Goal: Task Accomplishment & Management: Use online tool/utility

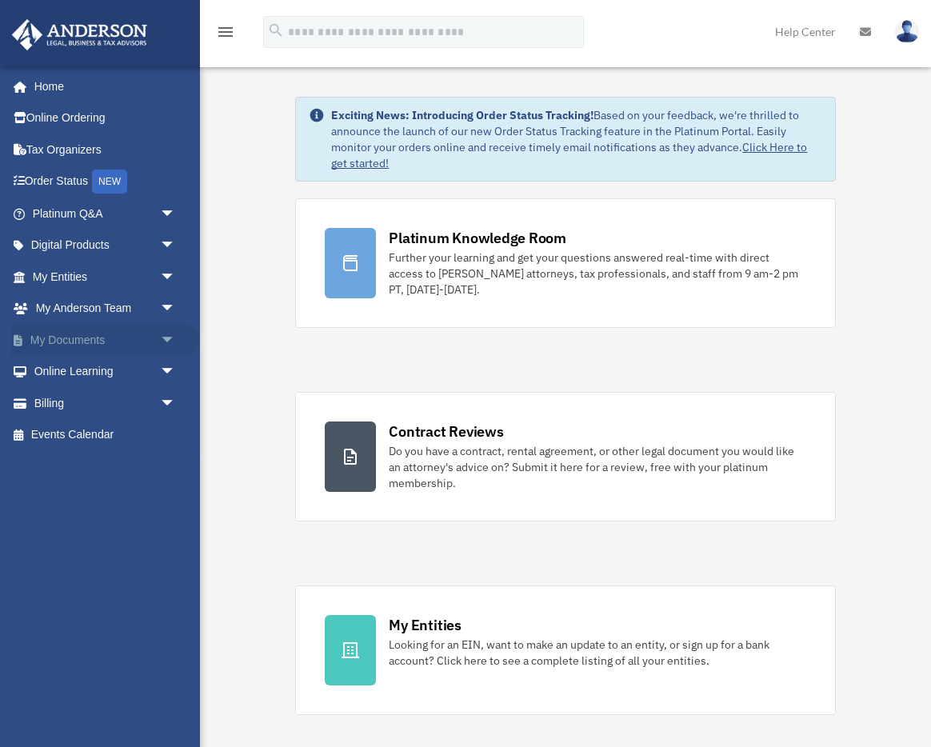
click at [164, 339] on span "arrow_drop_down" at bounding box center [176, 340] width 32 height 33
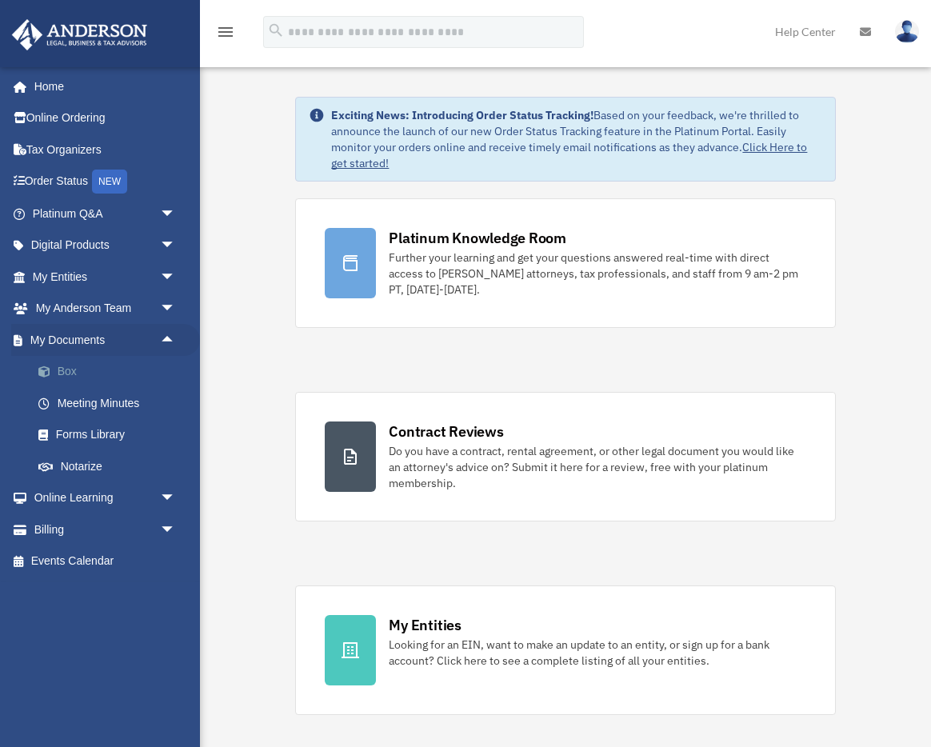
click at [149, 370] on link "Box" at bounding box center [111, 372] width 178 height 32
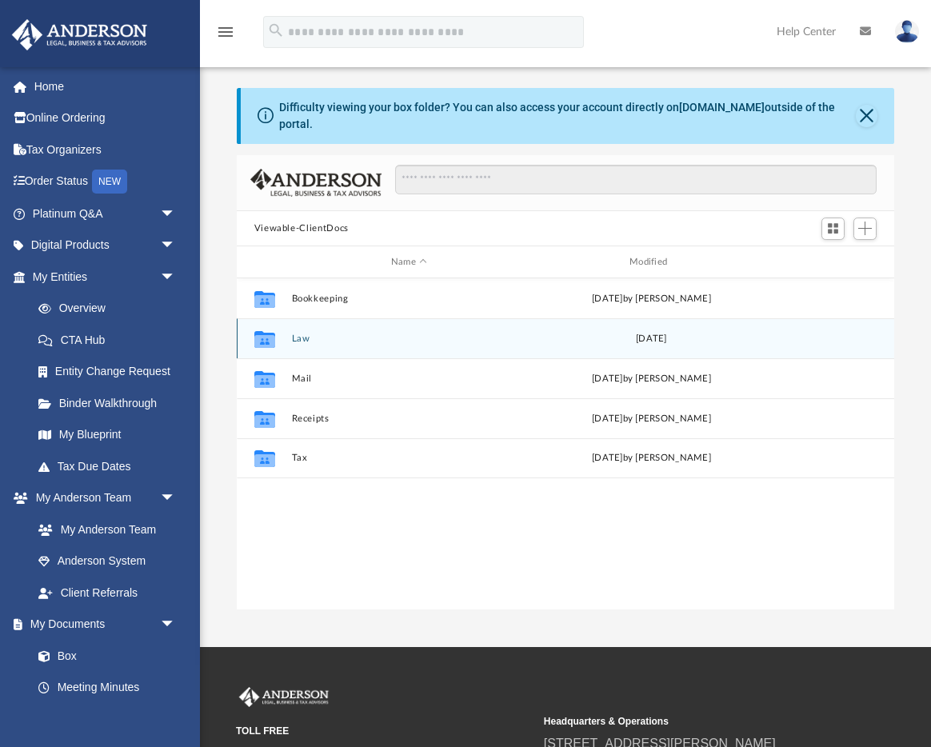
scroll to position [364, 658]
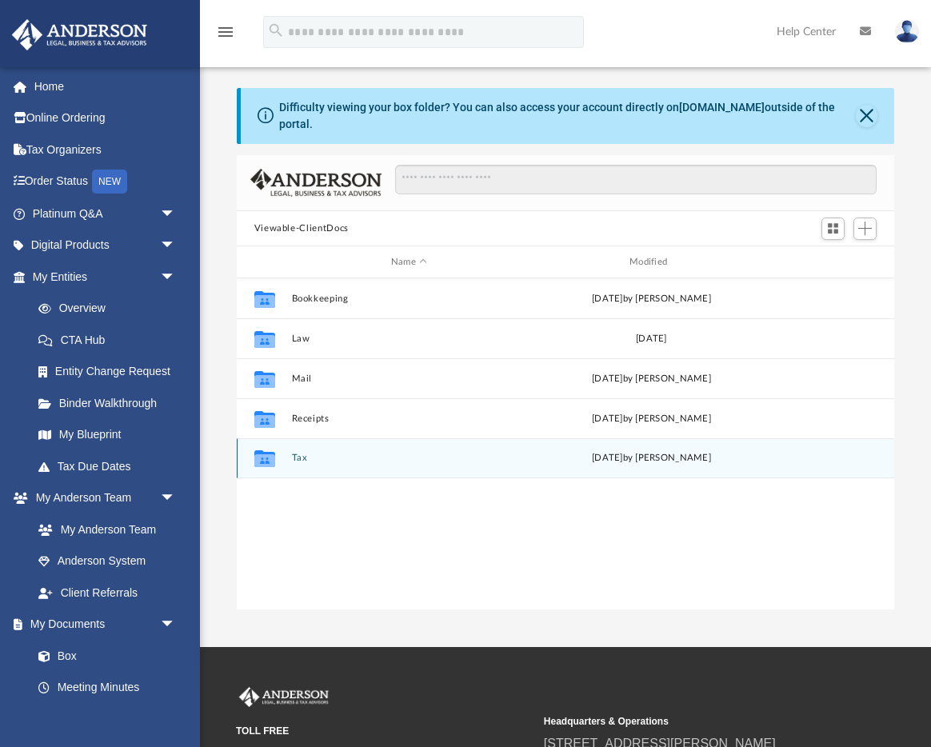
click at [303, 448] on div "Collaborated Folder Tax [DATE] by [PERSON_NAME]" at bounding box center [566, 459] width 659 height 40
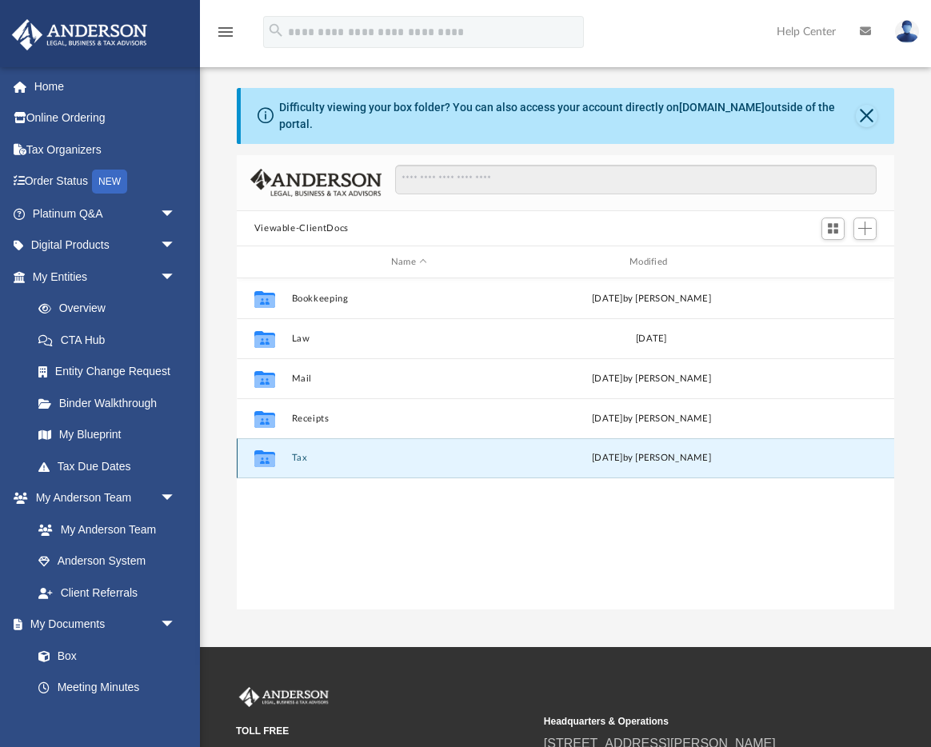
click at [302, 454] on button "Tax" at bounding box center [408, 458] width 235 height 10
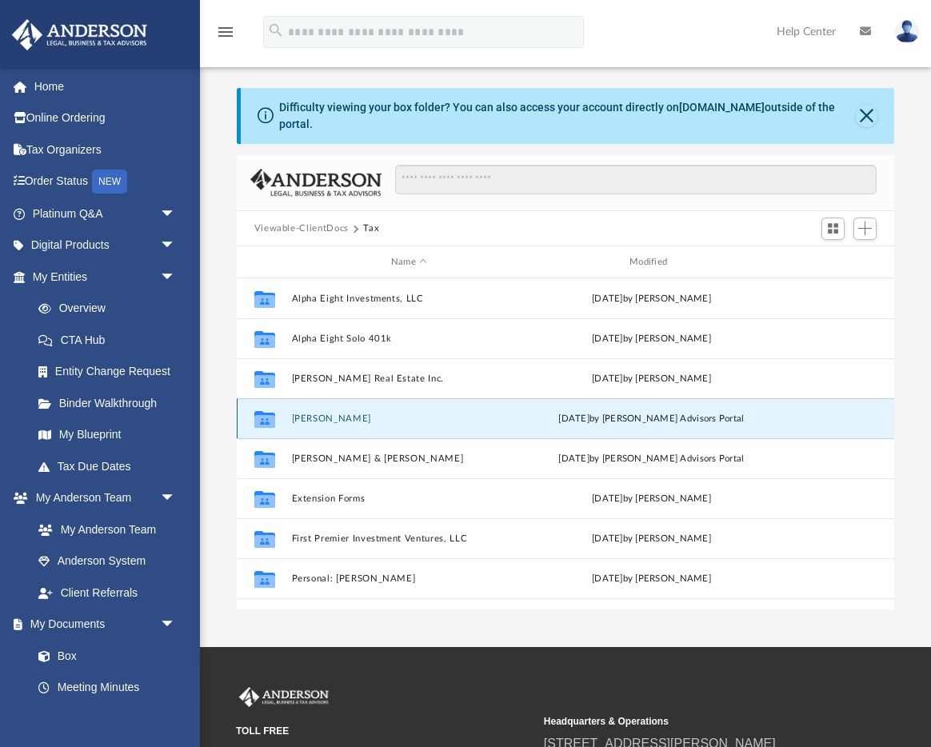
click at [314, 423] on button "Carey, Mary" at bounding box center [408, 419] width 235 height 10
click at [314, 420] on div "Collaborated Folder Alpha Eight Investments, LLC Mon Aug 11 2025 by Michael Car…" at bounding box center [566, 443] width 659 height 331
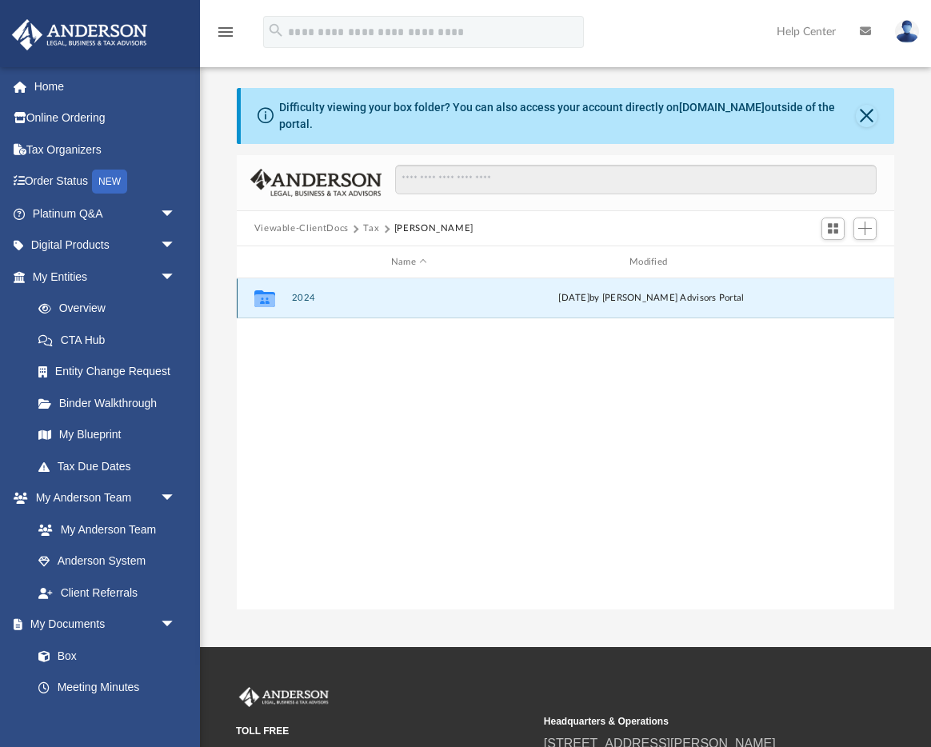
click at [307, 298] on button "2024" at bounding box center [408, 298] width 235 height 10
click at [306, 300] on button "Digital Tax Organizer" at bounding box center [408, 298] width 235 height 10
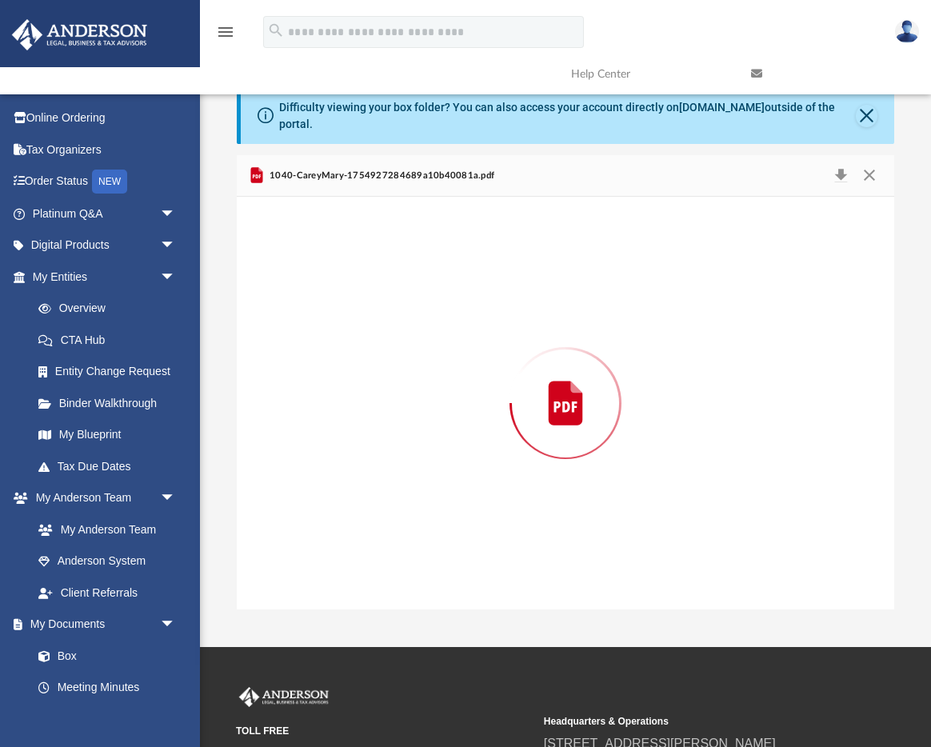
click at [306, 300] on div "Preview" at bounding box center [566, 403] width 659 height 413
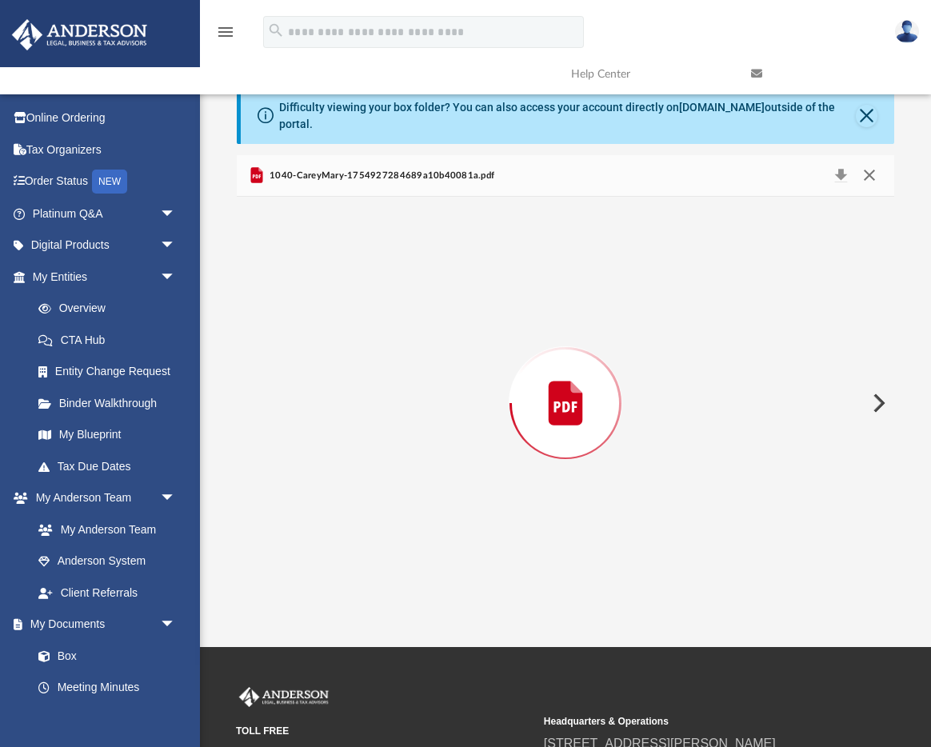
click at [869, 172] on button "Close" at bounding box center [869, 176] width 29 height 22
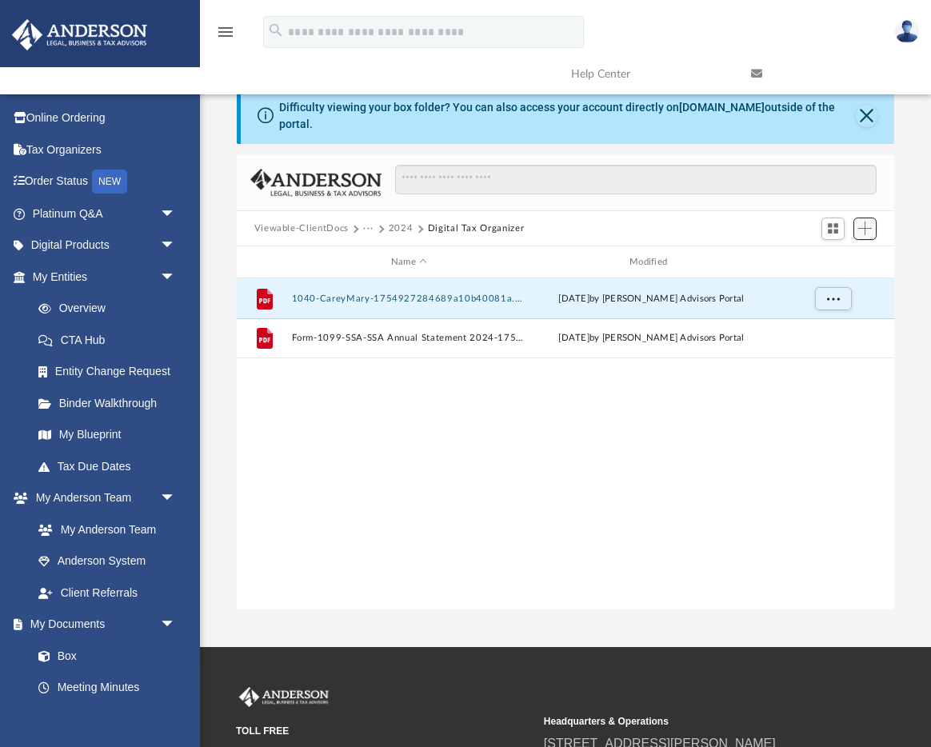
click at [867, 231] on span "Add" at bounding box center [866, 229] width 14 height 14
click at [836, 255] on li "Upload" at bounding box center [842, 261] width 51 height 17
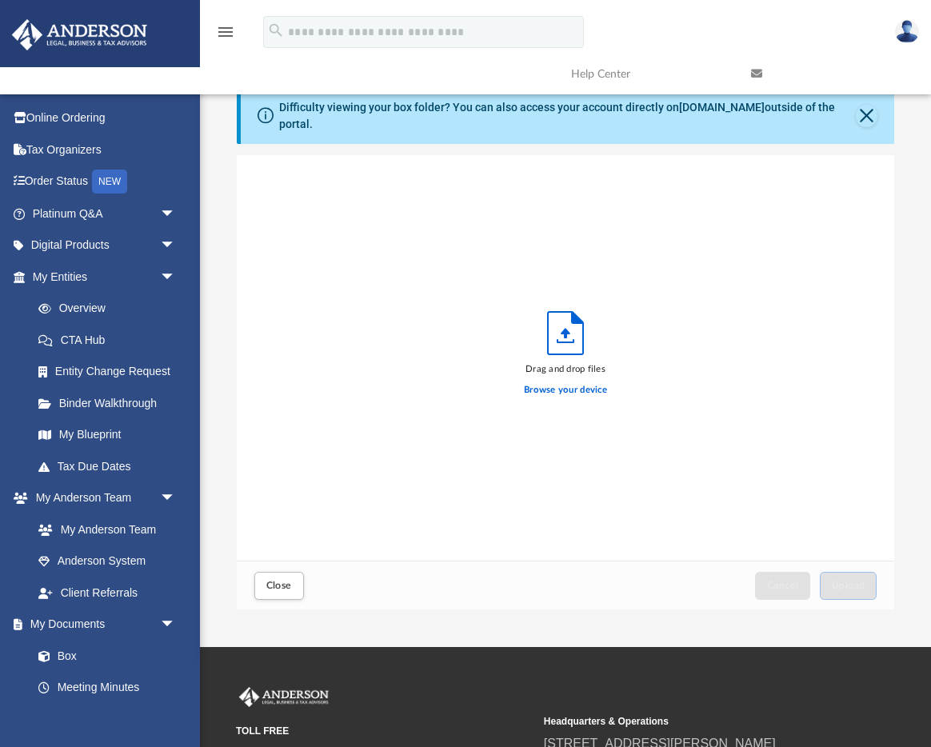
scroll to position [406, 658]
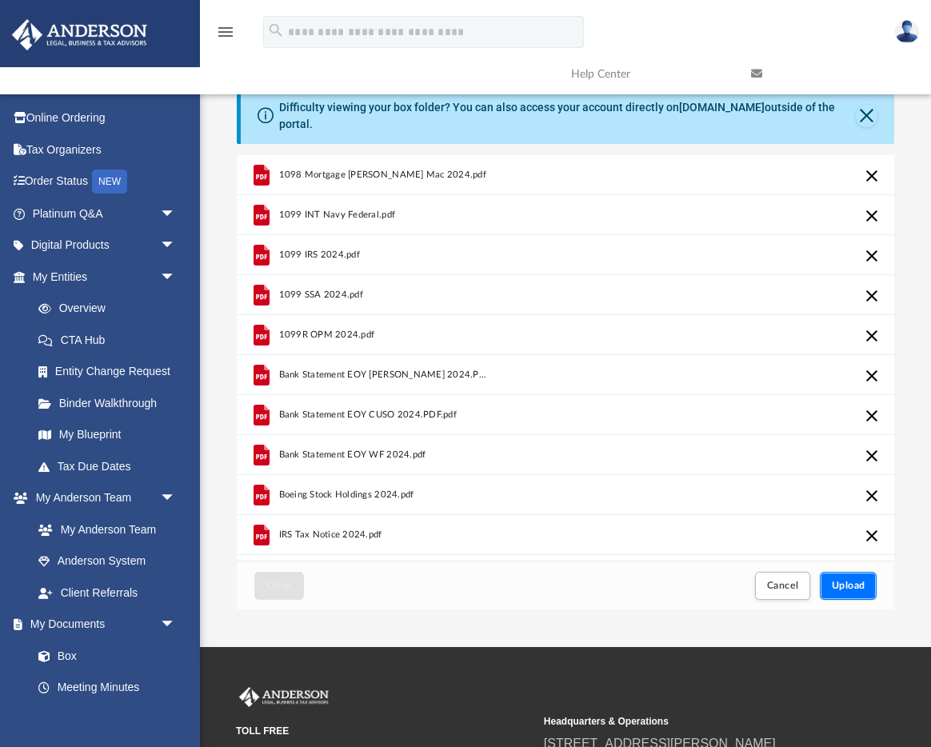
click at [856, 591] on span "Upload" at bounding box center [849, 586] width 34 height 10
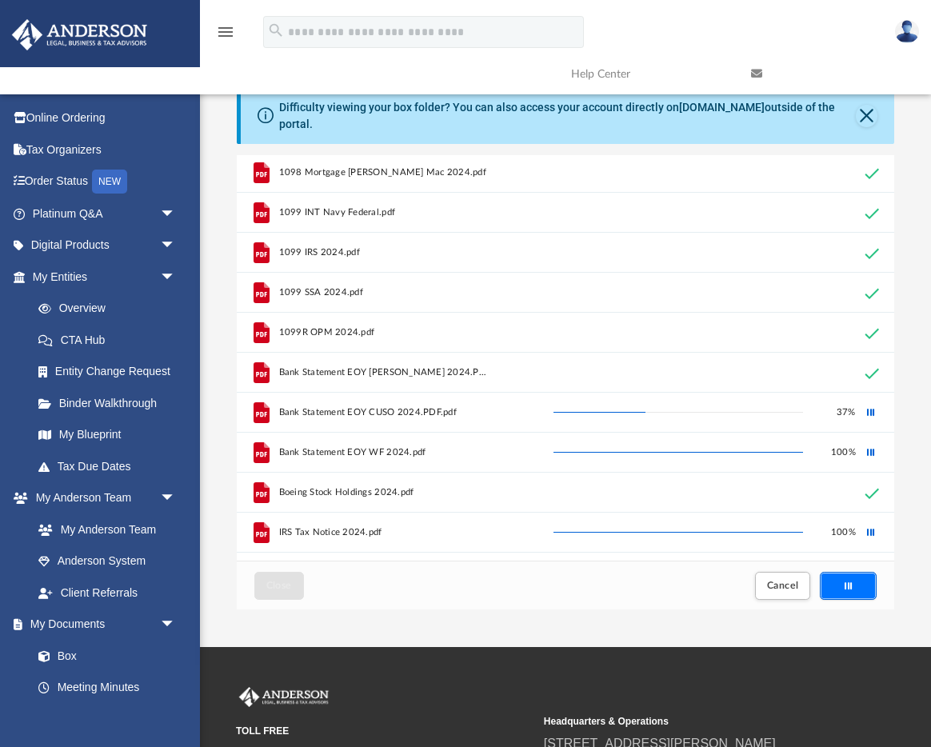
scroll to position [0, 0]
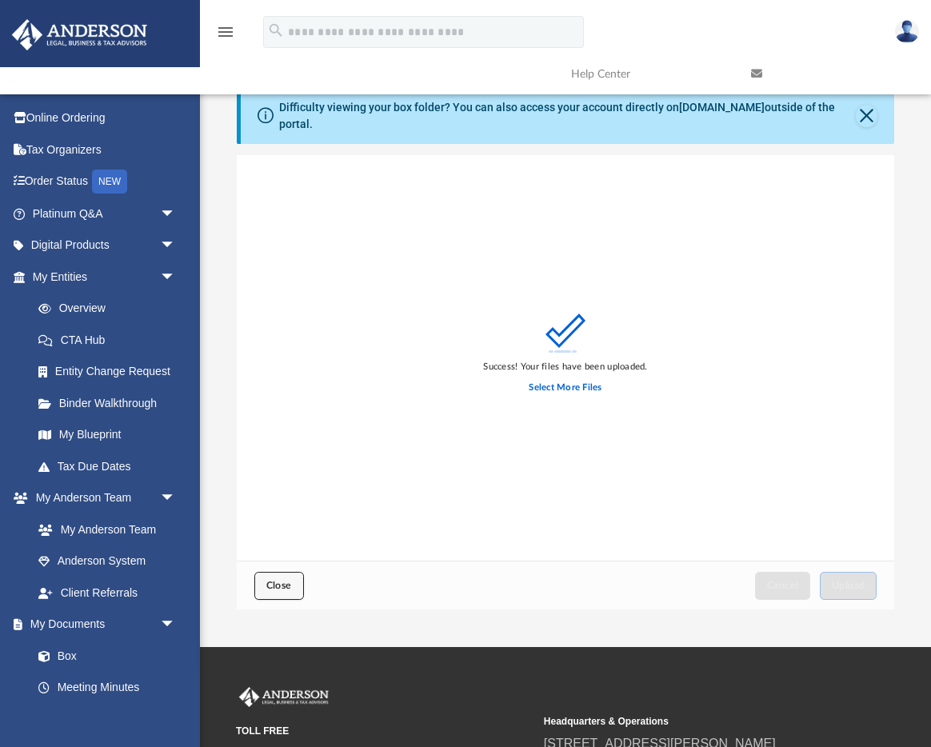
click at [296, 593] on button "Close" at bounding box center [279, 586] width 50 height 28
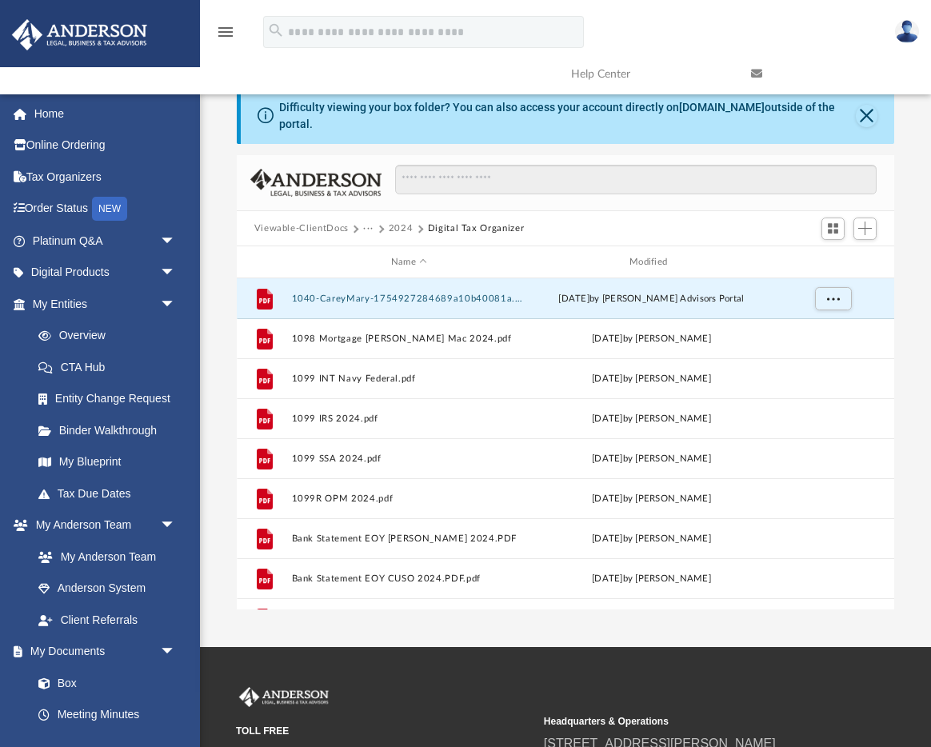
scroll to position [2, 0]
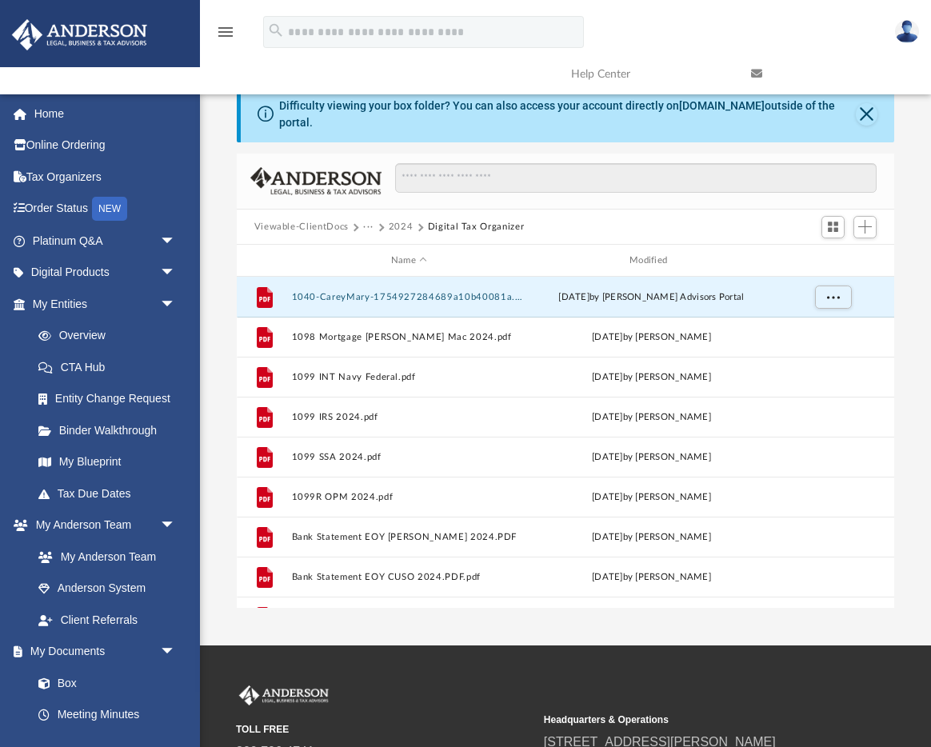
click at [397, 226] on button "2024" at bounding box center [401, 227] width 25 height 14
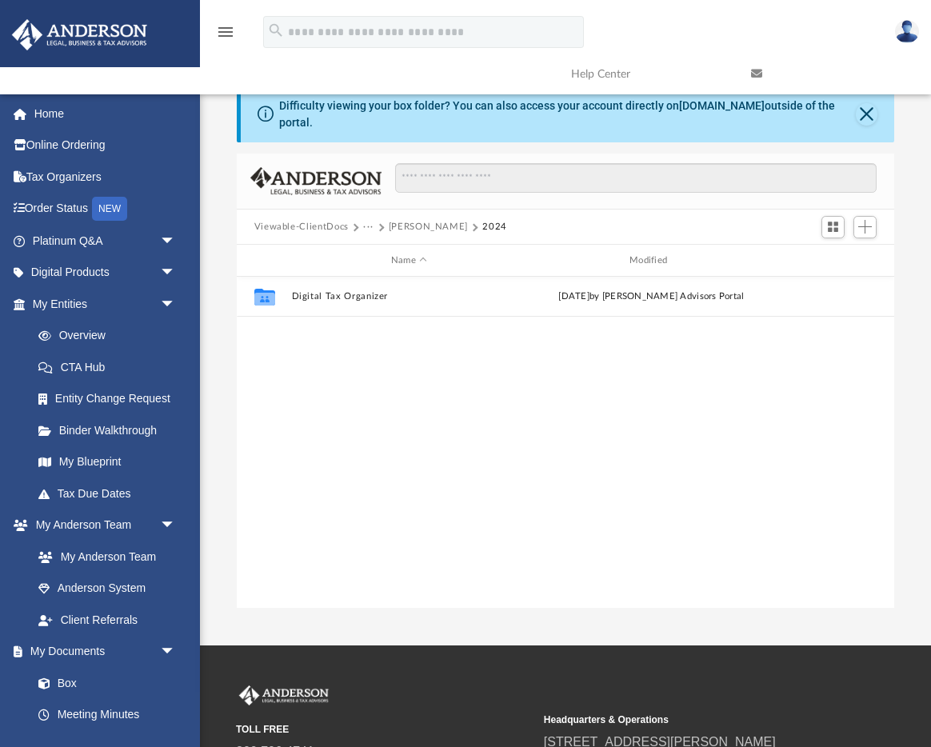
click at [483, 224] on button "2024" at bounding box center [495, 227] width 25 height 14
